Goal: Task Accomplishment & Management: Manage account settings

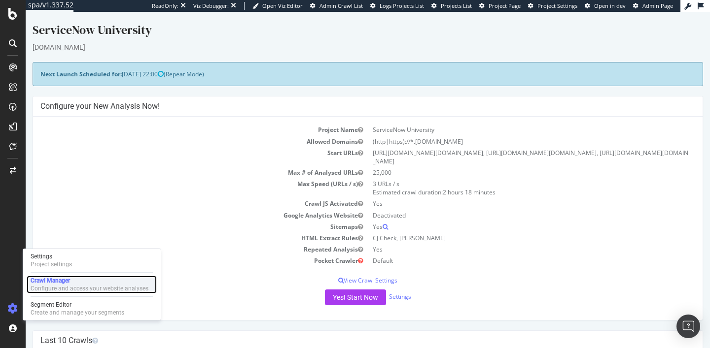
click at [66, 279] on div "Crawl Manager" at bounding box center [90, 281] width 118 height 8
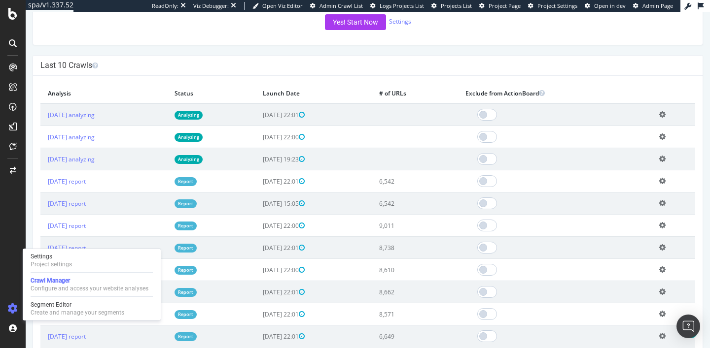
scroll to position [274, 0]
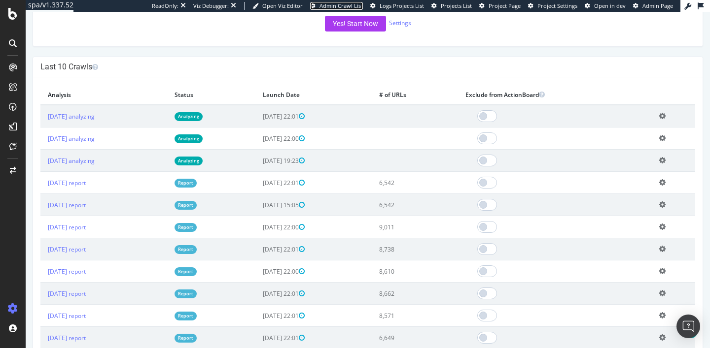
click at [345, 5] on span "Admin Crawl List" at bounding box center [340, 5] width 43 height 7
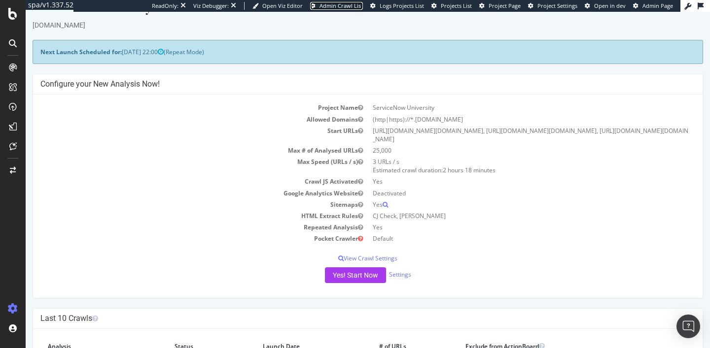
scroll to position [53, 0]
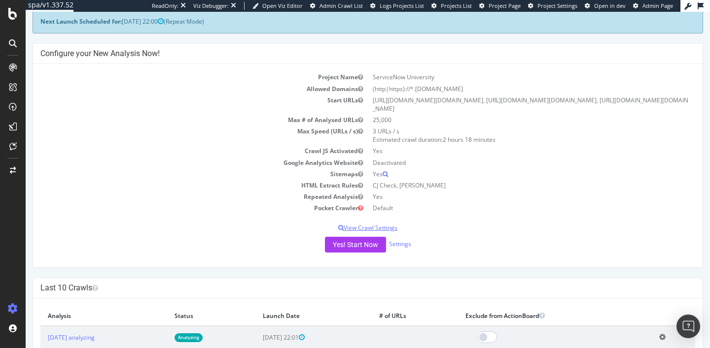
click at [366, 232] on p "View Crawl Settings" at bounding box center [367, 228] width 654 height 8
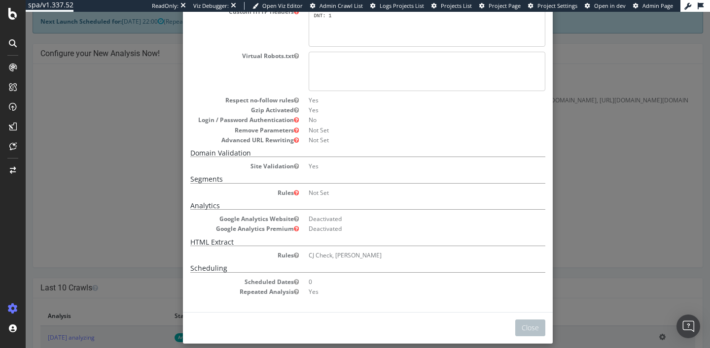
scroll to position [0, 0]
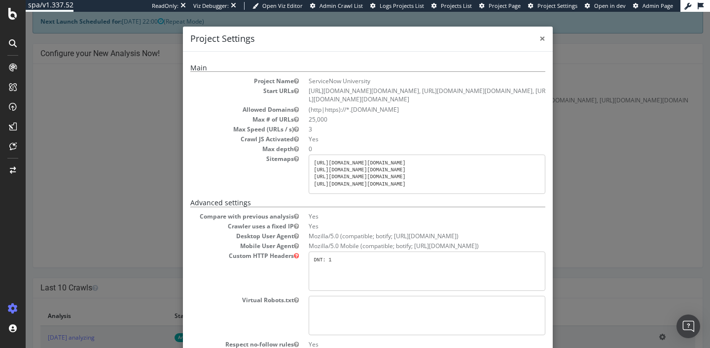
click at [543, 40] on span "×" at bounding box center [542, 39] width 6 height 14
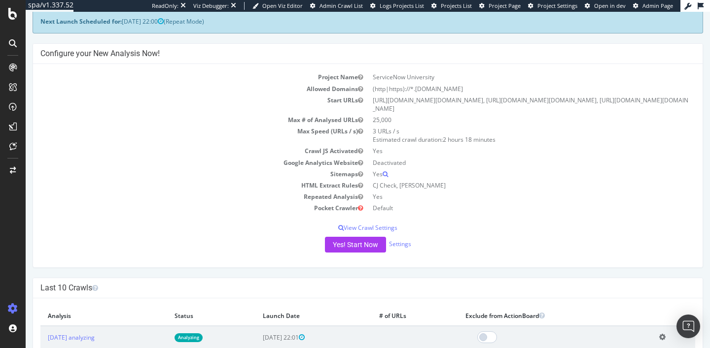
click at [456, 101] on td "[URL][DOMAIN_NAME][DOMAIN_NAME], [URL][DOMAIN_NAME][DOMAIN_NAME], [URL][DOMAIN_…" at bounding box center [531, 105] width 327 height 20
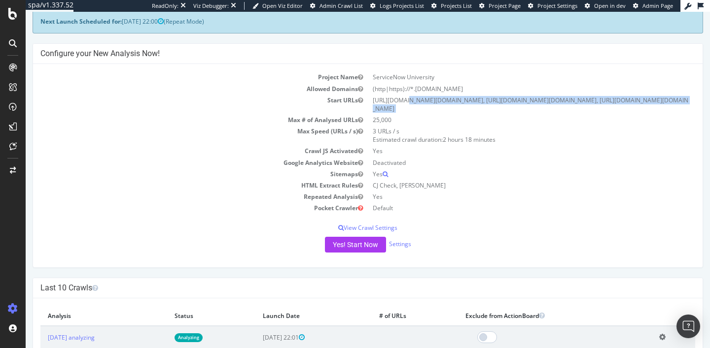
click at [456, 101] on td "[URL][DOMAIN_NAME][DOMAIN_NAME], [URL][DOMAIN_NAME][DOMAIN_NAME], [URL][DOMAIN_…" at bounding box center [531, 105] width 327 height 20
click at [458, 114] on td "[URL][DOMAIN_NAME][DOMAIN_NAME], [URL][DOMAIN_NAME][DOMAIN_NAME], [URL][DOMAIN_…" at bounding box center [531, 105] width 327 height 20
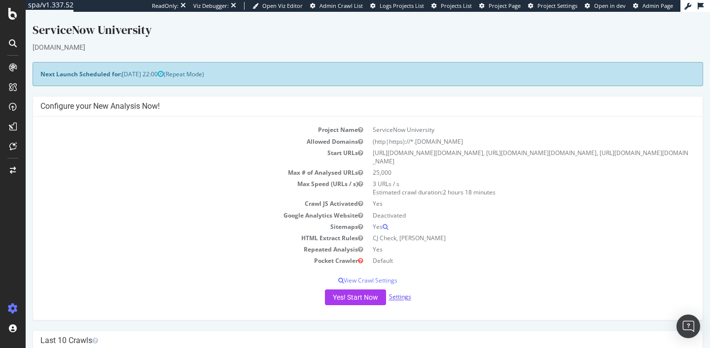
click at [396, 302] on link "Settings" at bounding box center [400, 297] width 22 height 8
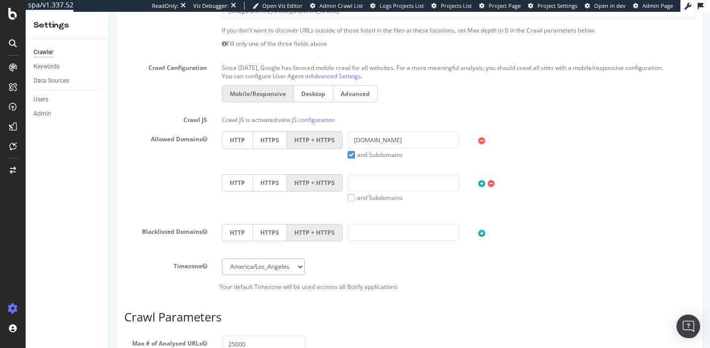
scroll to position [242, 0]
click at [412, 136] on input "[DOMAIN_NAME]" at bounding box center [402, 139] width 111 height 17
click at [505, 7] on span "Project Page" at bounding box center [504, 5] width 32 height 7
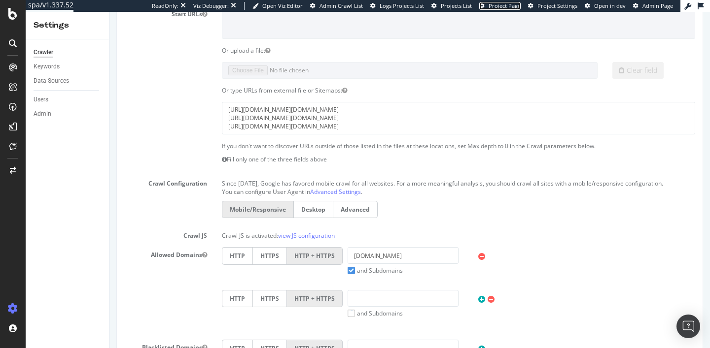
scroll to position [0, 0]
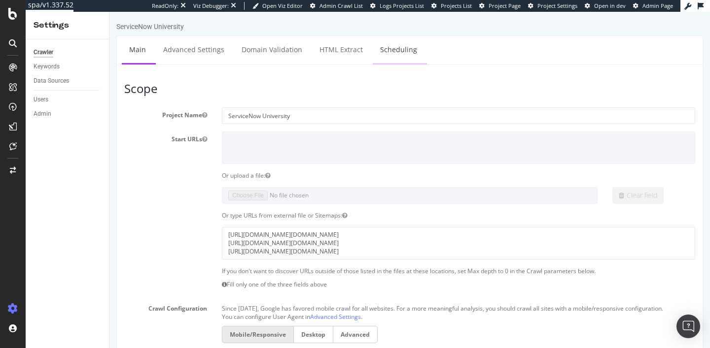
click at [387, 53] on link "Scheduling" at bounding box center [399, 49] width 52 height 27
